Goal: Information Seeking & Learning: Learn about a topic

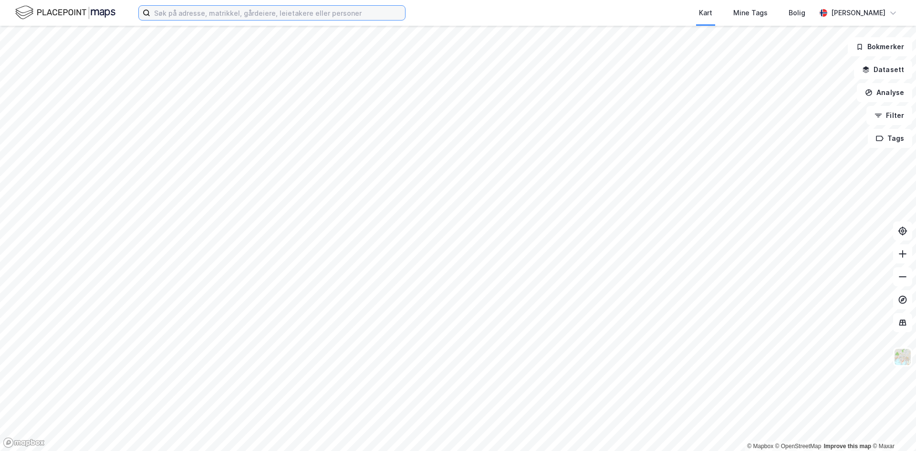
click at [278, 15] on input at bounding box center [277, 13] width 255 height 14
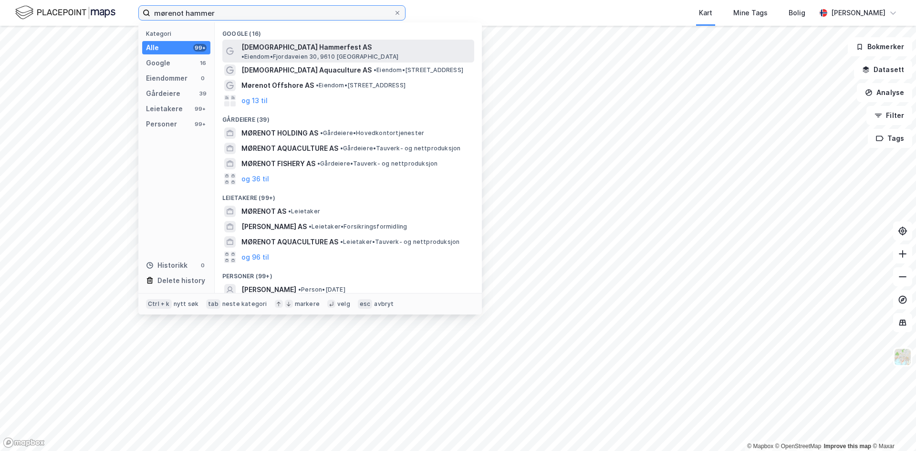
type input "mørenot hammer"
click at [301, 47] on span "[DEMOGRAPHIC_DATA] Hammerfest AS" at bounding box center [306, 47] width 130 height 11
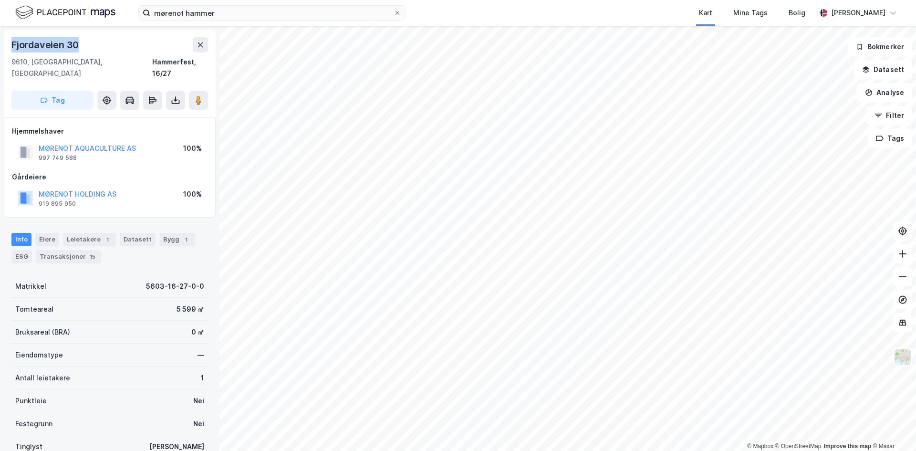
drag, startPoint x: 11, startPoint y: 43, endPoint x: 78, endPoint y: 39, distance: 66.9
click at [78, 39] on div "Fjordaveien 30" at bounding box center [45, 44] width 69 height 15
copy div "Fjordaveien 30"
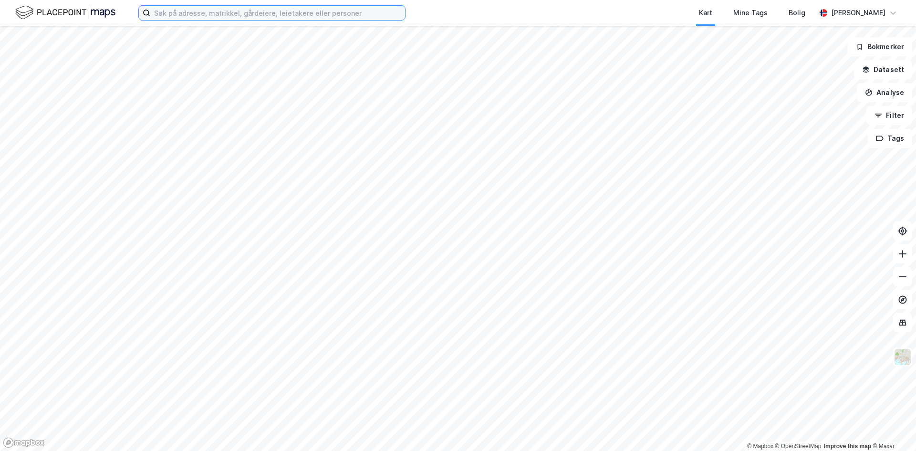
click at [152, 14] on input at bounding box center [277, 13] width 255 height 14
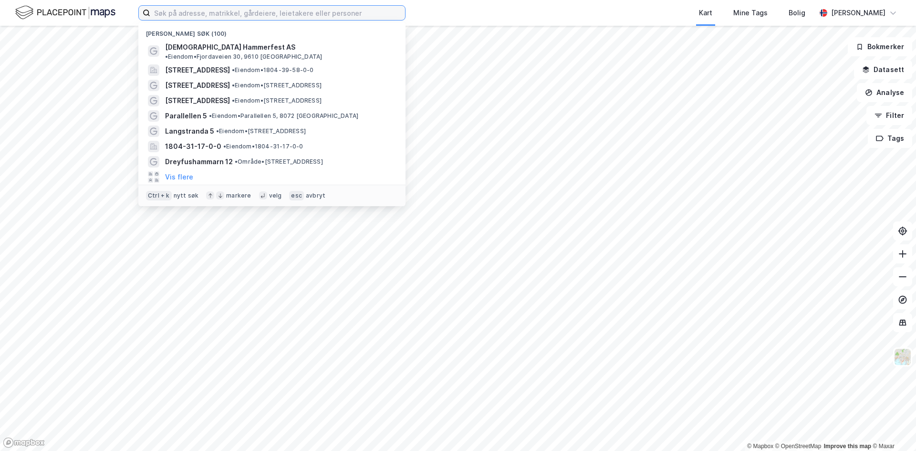
paste input "Fjordaveien 30"
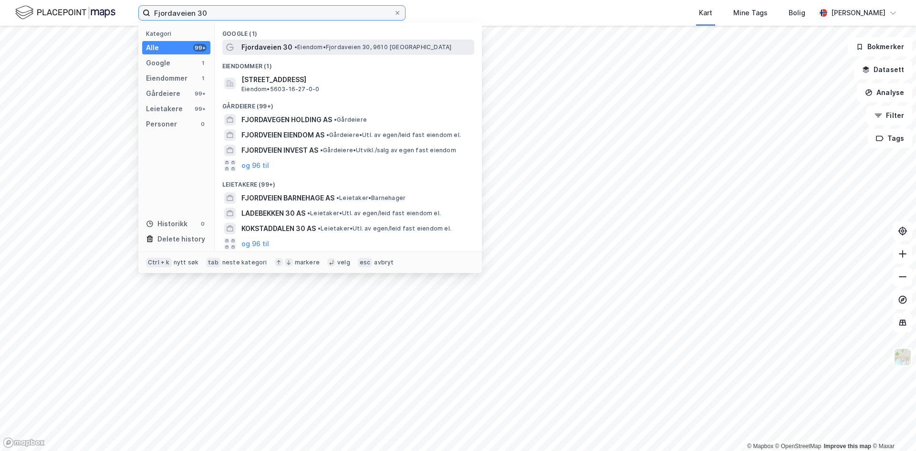
type input "Fjordaveien 30"
click at [256, 48] on span "Fjordaveien 30" at bounding box center [266, 47] width 51 height 11
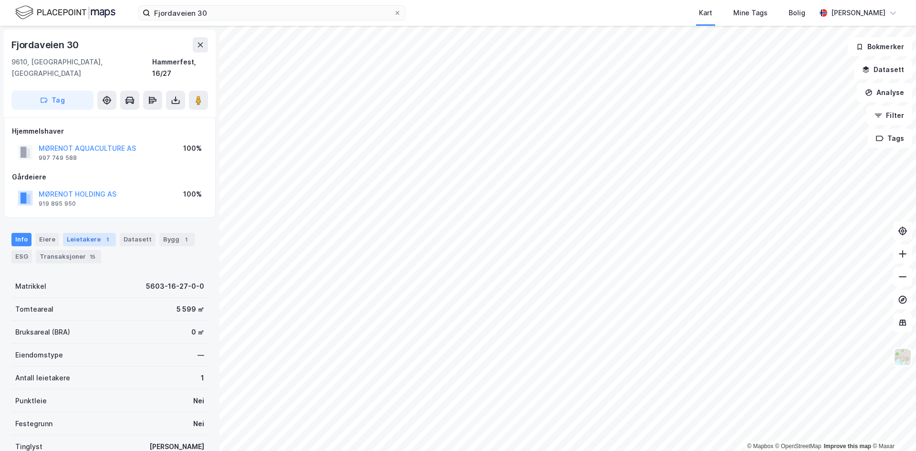
click at [77, 233] on div "Leietakere 1" at bounding box center [89, 239] width 53 height 13
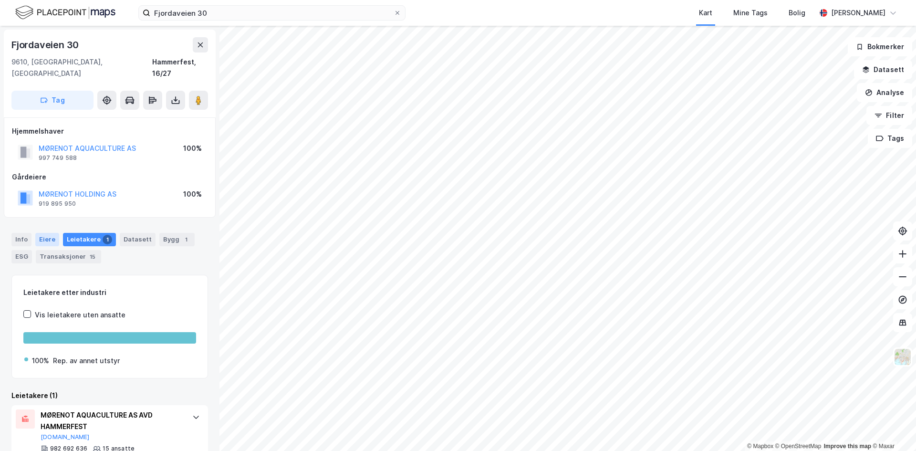
click at [43, 233] on div "Eiere" at bounding box center [47, 239] width 24 height 13
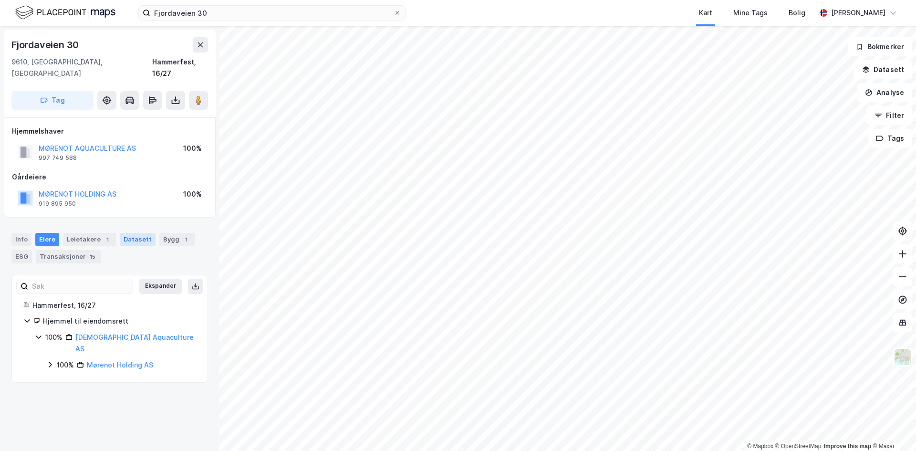
click at [132, 233] on div "Datasett" at bounding box center [138, 239] width 36 height 13
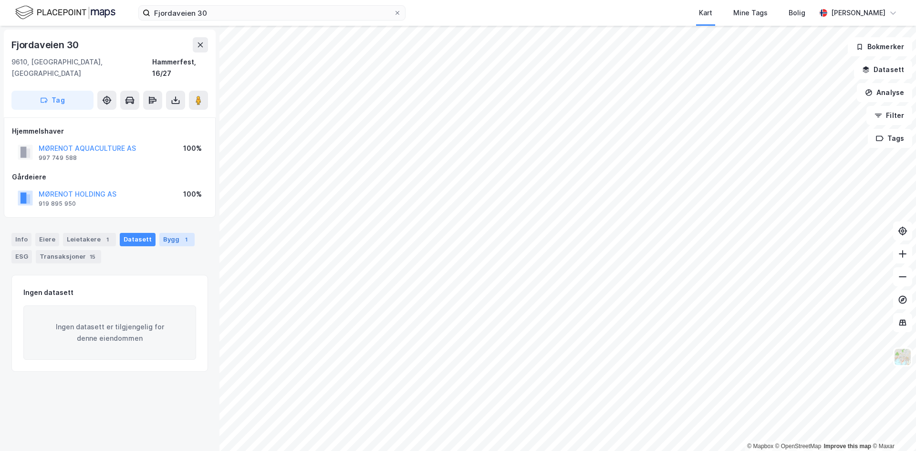
click at [187, 233] on div "Bygg 1" at bounding box center [176, 239] width 35 height 13
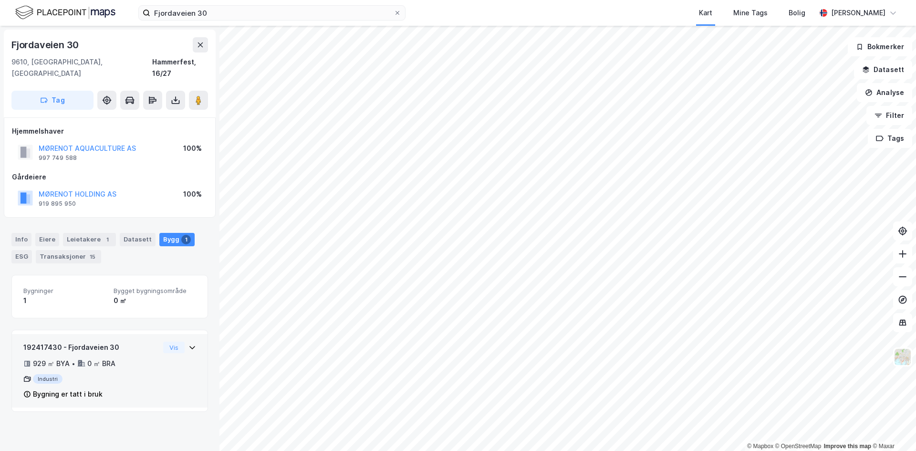
click at [105, 342] on div "192417430 - Fjordaveien 30" at bounding box center [91, 347] width 136 height 11
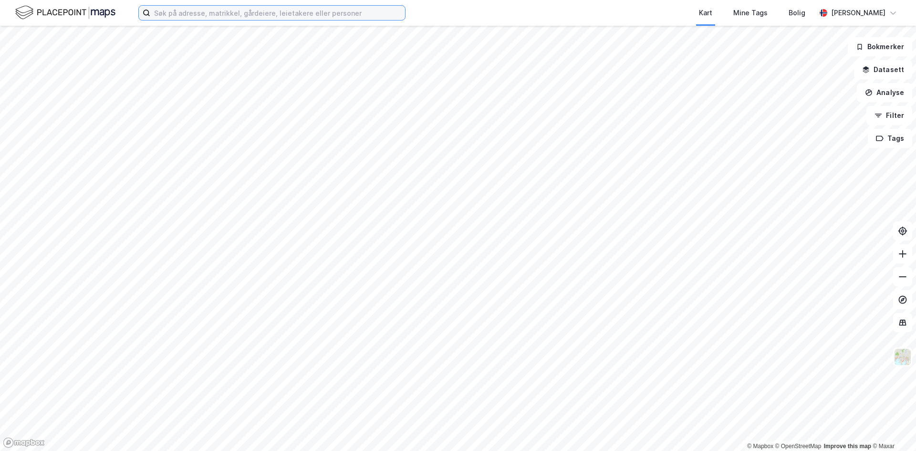
click at [186, 14] on input at bounding box center [277, 13] width 255 height 14
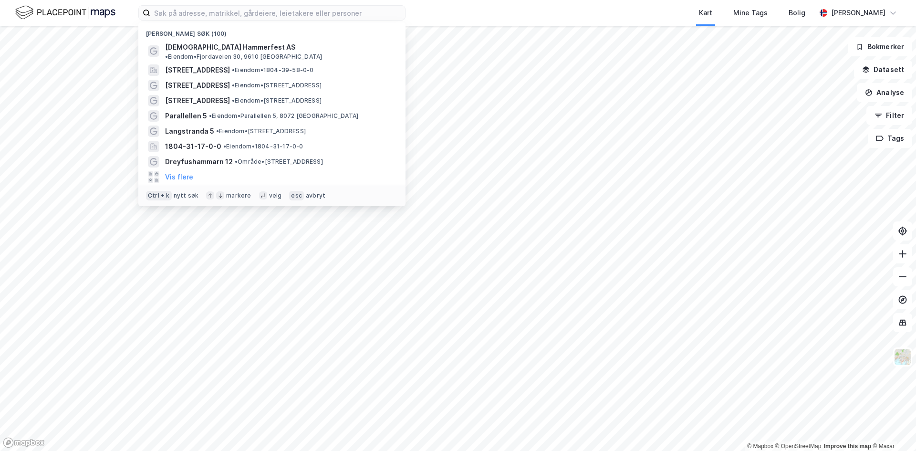
click at [203, 39] on div "[PERSON_NAME] søk (100)" at bounding box center [271, 30] width 267 height 17
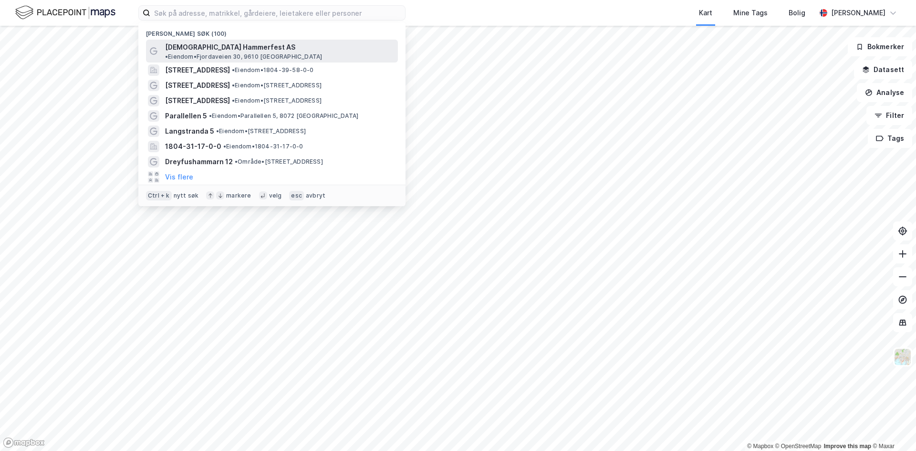
click at [205, 44] on span "[DEMOGRAPHIC_DATA] Hammerfest AS" at bounding box center [230, 47] width 130 height 11
